Goal: Task Accomplishment & Management: Manage account settings

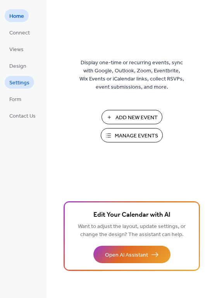
click at [13, 79] on span "Settings" at bounding box center [19, 83] width 20 height 8
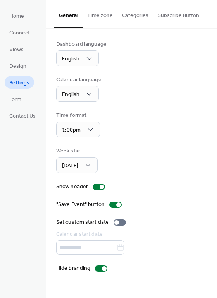
click at [137, 14] on button "Categories" at bounding box center [135, 13] width 36 height 27
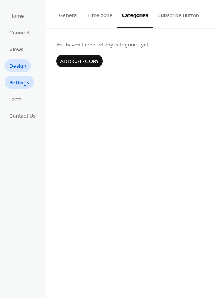
click at [10, 62] on span "Design" at bounding box center [17, 66] width 17 height 8
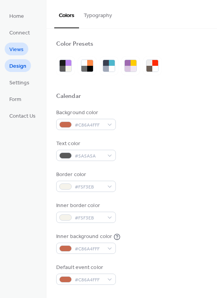
click at [11, 50] on span "Views" at bounding box center [16, 50] width 14 height 8
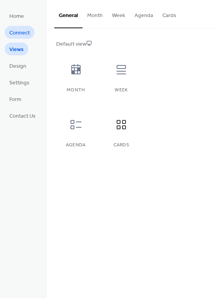
click at [22, 29] on span "Connect" at bounding box center [19, 33] width 21 height 8
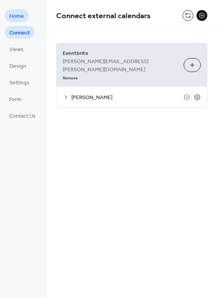
click at [15, 17] on span "Home" at bounding box center [16, 16] width 15 height 8
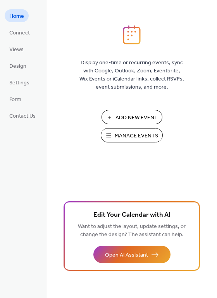
click at [140, 132] on span "Manage Events" at bounding box center [136, 136] width 43 height 8
click at [14, 31] on span "Connect" at bounding box center [19, 33] width 21 height 8
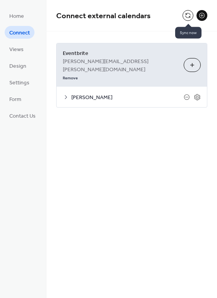
click at [189, 14] on button at bounding box center [187, 15] width 11 height 11
click at [188, 16] on button at bounding box center [187, 15] width 11 height 11
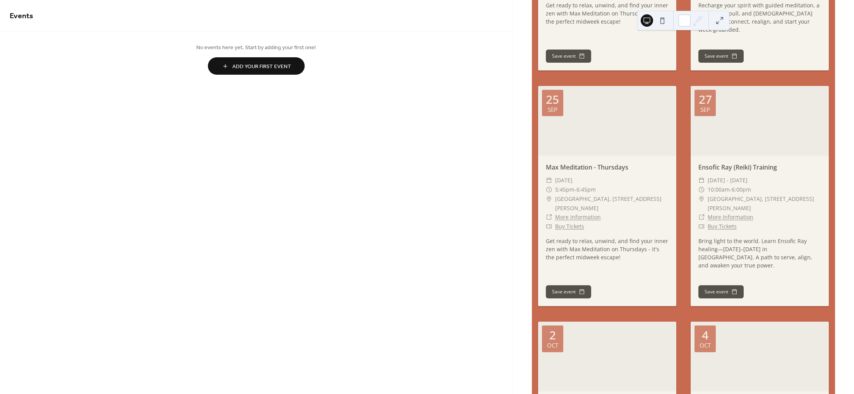
scroll to position [697, 0]
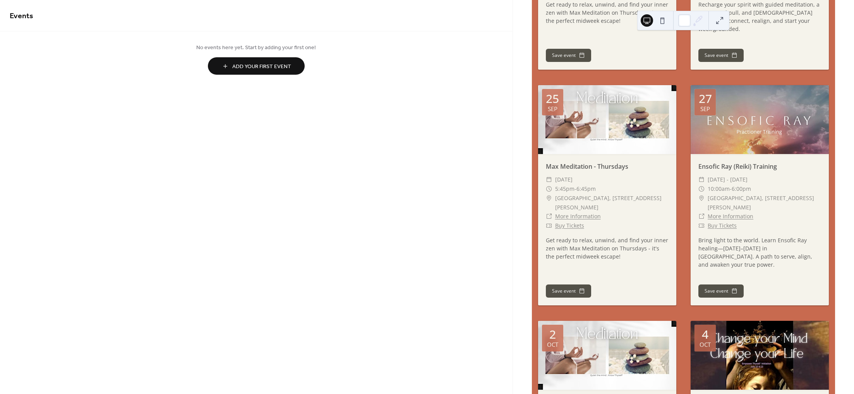
click at [762, 120] on div at bounding box center [760, 119] width 138 height 69
drag, startPoint x: 749, startPoint y: 135, endPoint x: 812, endPoint y: 217, distance: 102.7
click at [812, 221] on div "​ Buy Tickets" at bounding box center [759, 225] width 123 height 9
